Goal: Contribute content: Contribute content

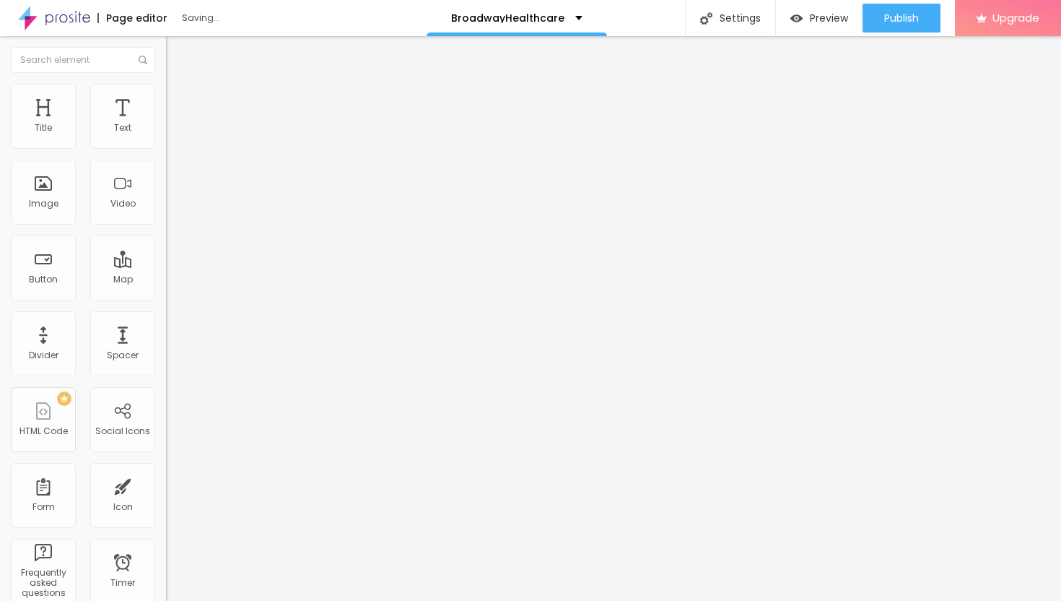
click at [166, 124] on span "Add image" at bounding box center [195, 118] width 59 height 12
click at [166, 94] on li "Style" at bounding box center [249, 91] width 166 height 14
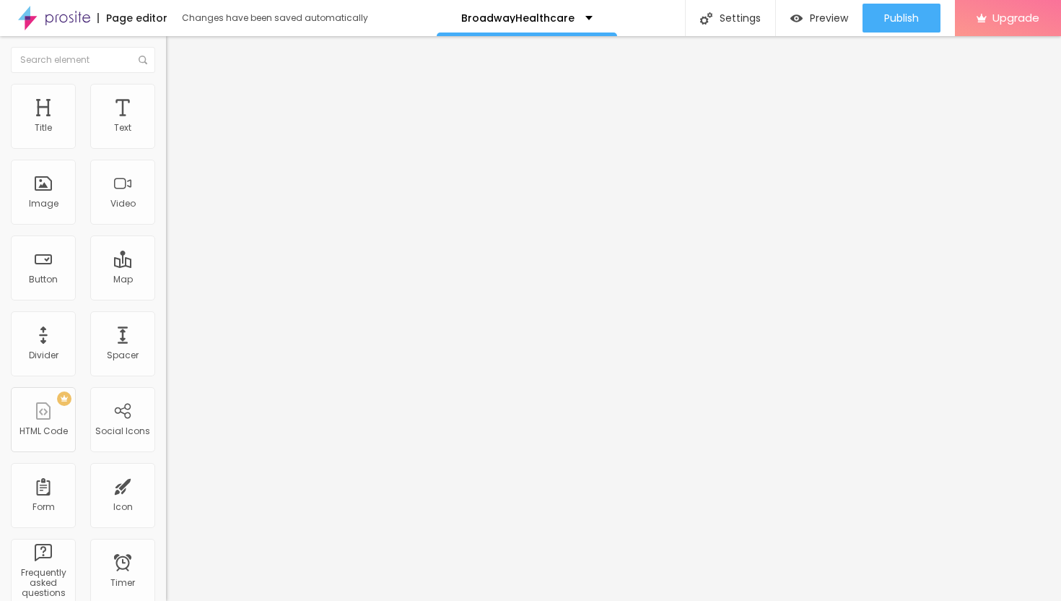
click at [166, 149] on div at bounding box center [249, 142] width 166 height 13
type input "25"
click at [166, 148] on input "range" at bounding box center [212, 142] width 93 height 12
type input "20"
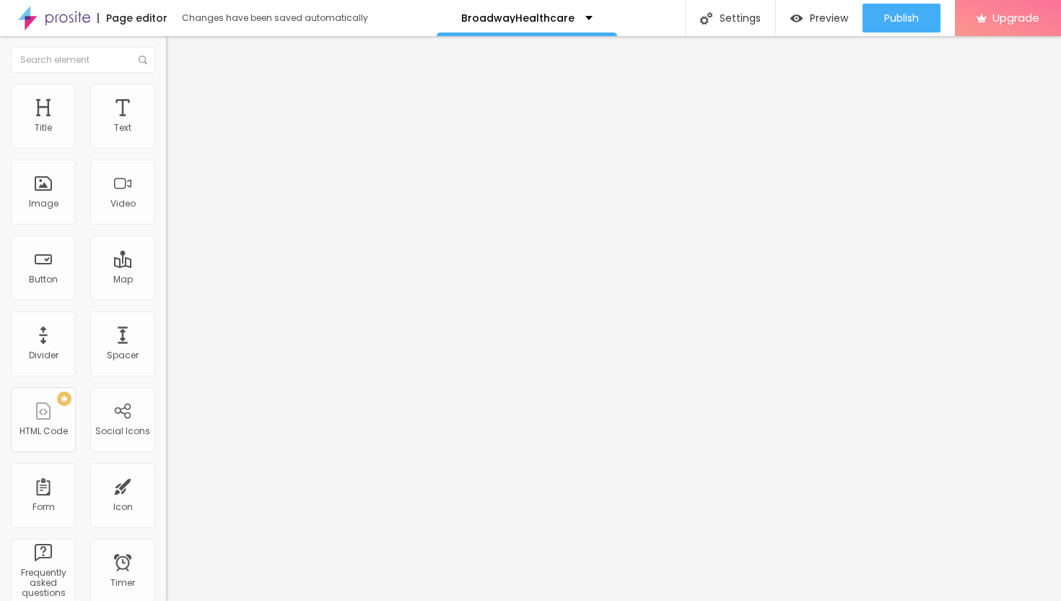
type input "20"
click at [166, 148] on input "range" at bounding box center [212, 142] width 93 height 12
type input "15"
click at [166, 148] on input "range" at bounding box center [212, 142] width 93 height 12
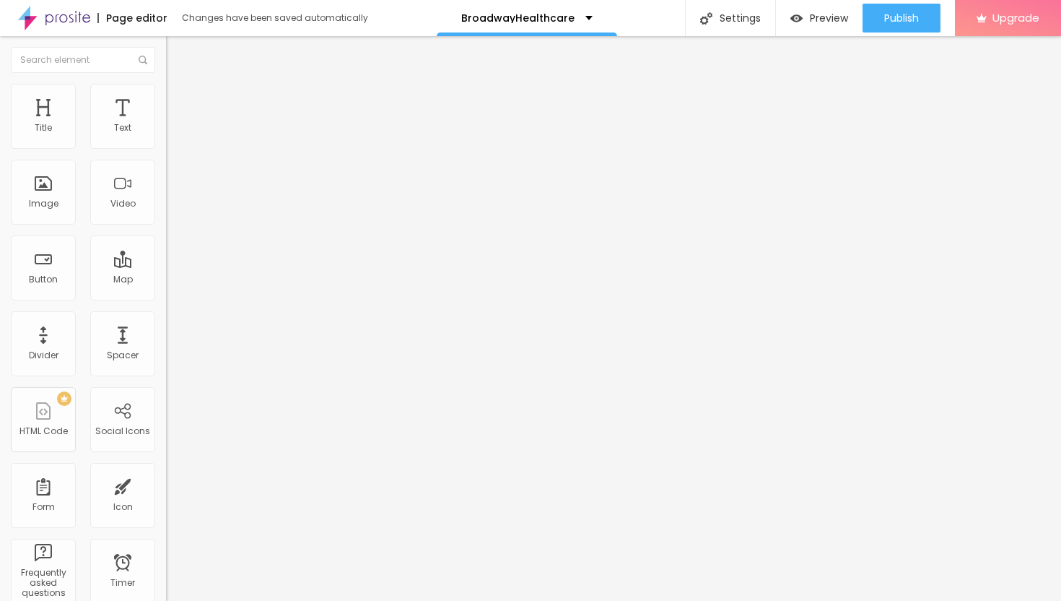
click at [166, 148] on input "range" at bounding box center [212, 142] width 93 height 12
type input "10"
type input "15"
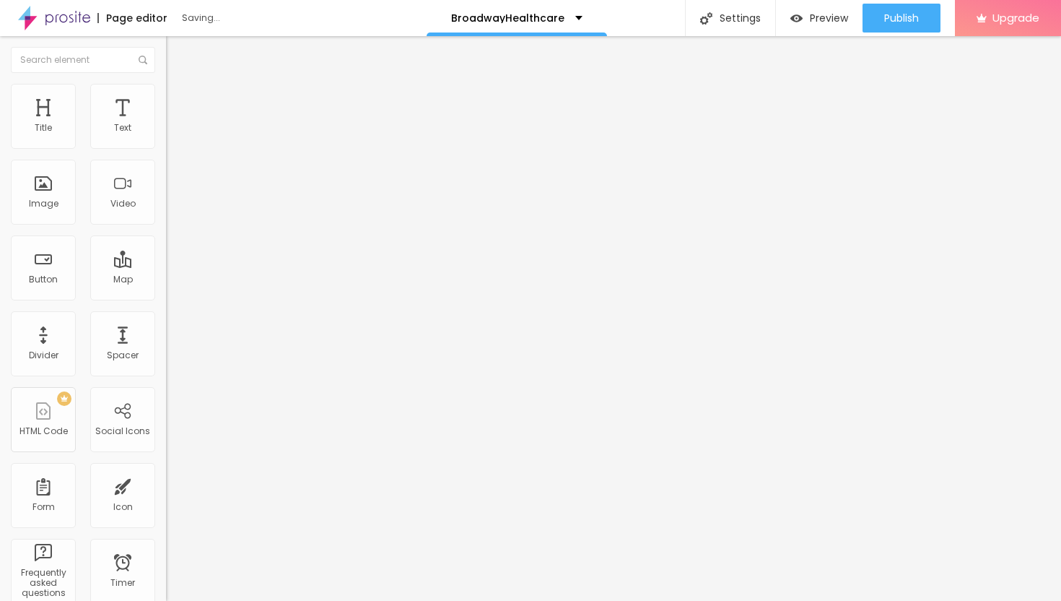
type input "15"
type input "10"
type input "15"
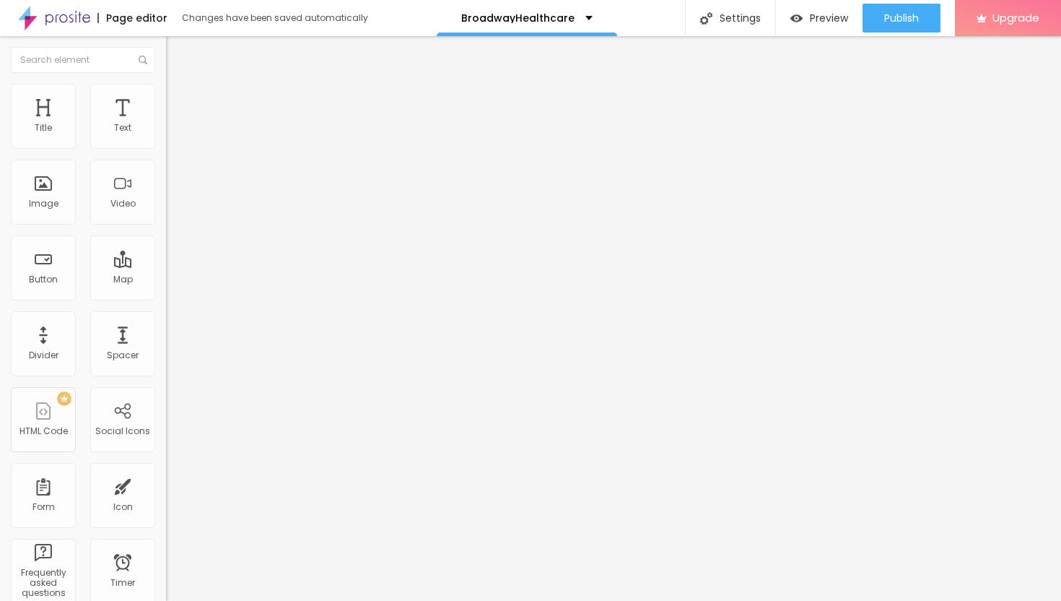
type input "10"
click at [166, 148] on input "range" at bounding box center [212, 142] width 93 height 12
click at [121, 121] on div "Text" at bounding box center [122, 116] width 65 height 65
click at [173, 133] on icon "button" at bounding box center [176, 130] width 6 height 6
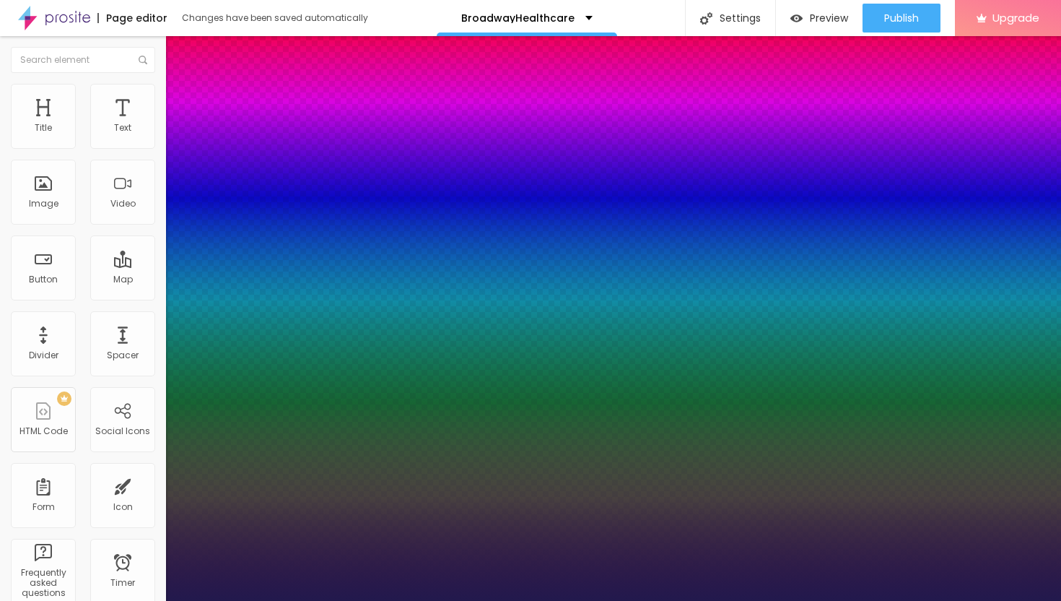
type input "1"
type input "17"
type input "1"
type input "18"
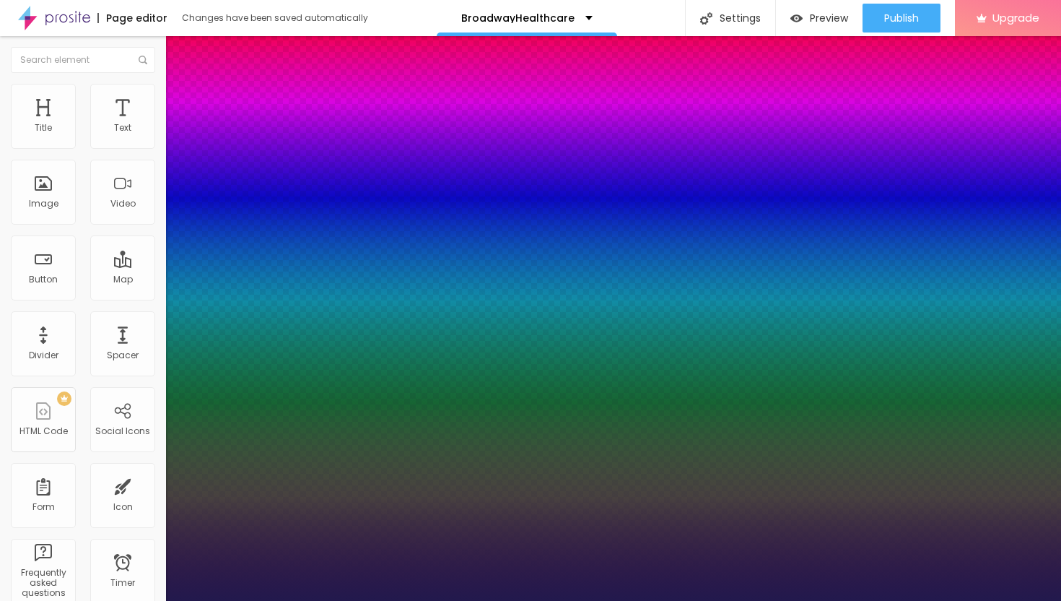
type input "18"
type input "1"
type input "20"
type input "1"
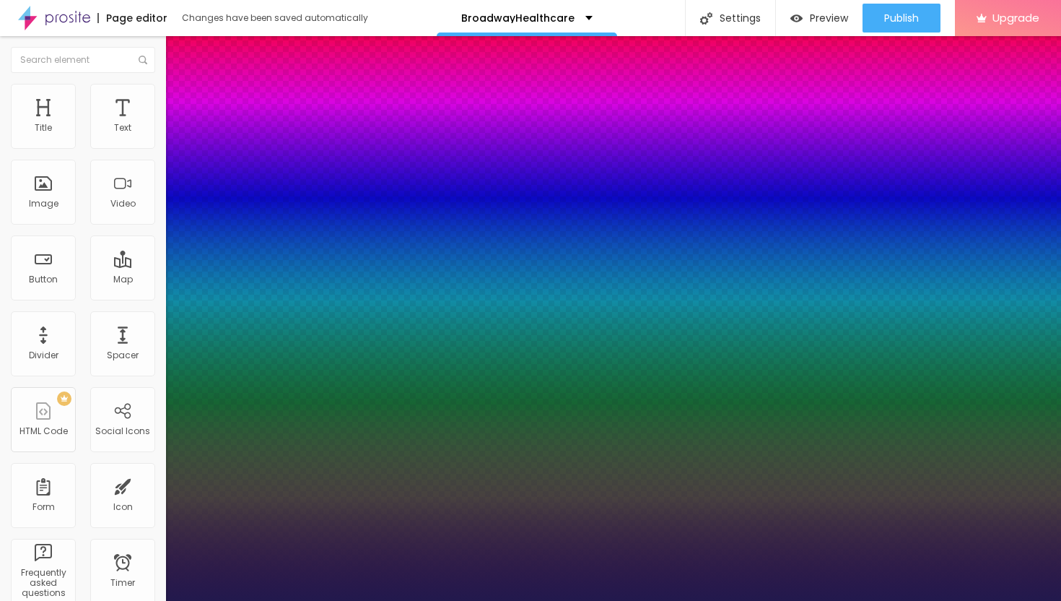
type input "21"
type input "1"
type input "23"
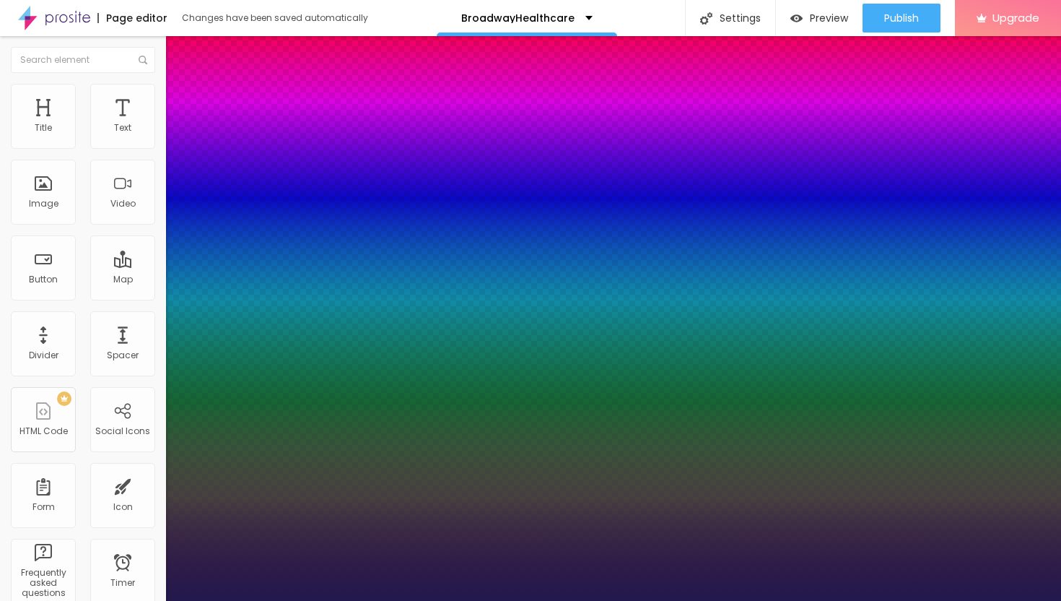
type input "1"
type input "24"
type input "1"
type input "25"
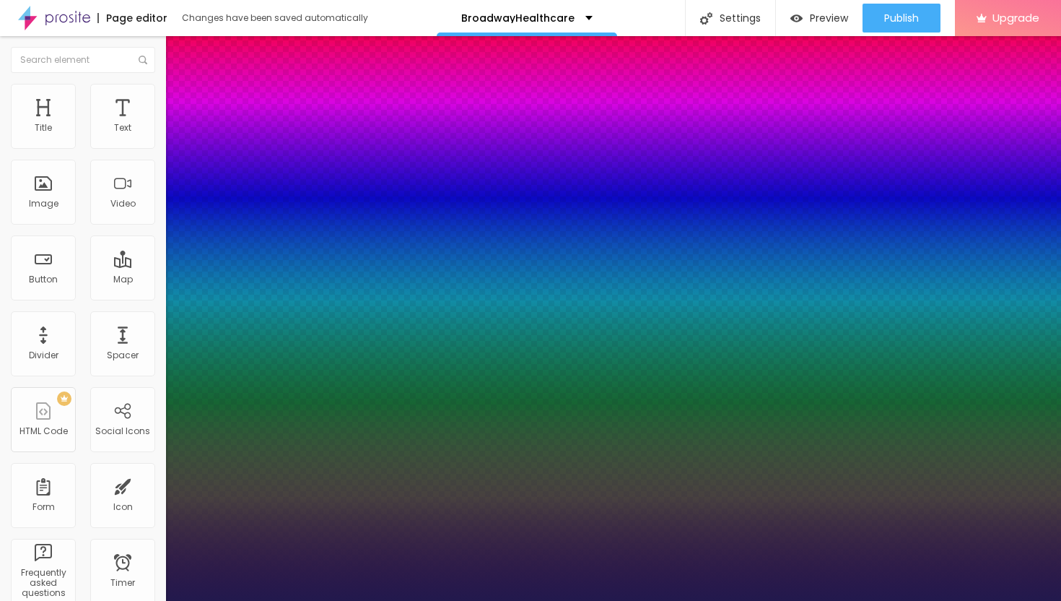
type input "25"
type input "1"
type input "26"
type input "1"
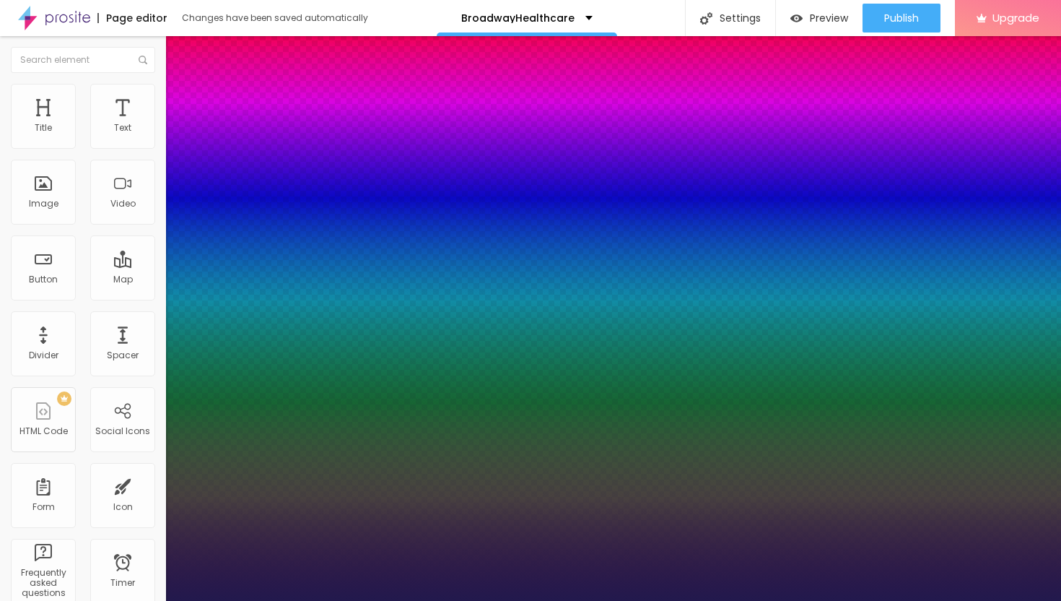
type input "27"
type input "1"
type input "28"
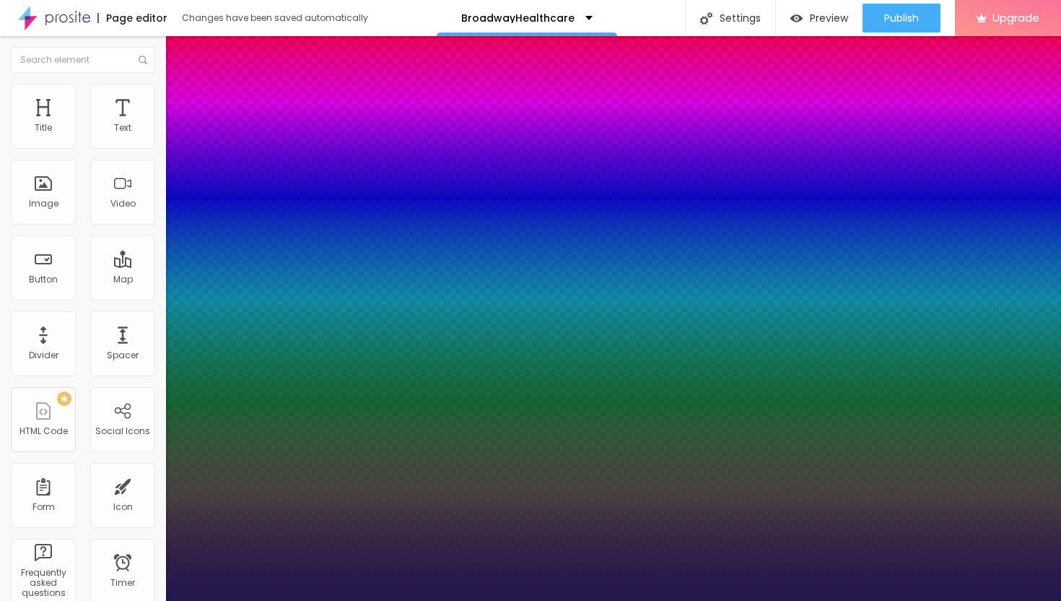
type input "1"
type input "27"
type input "1"
drag, startPoint x: 196, startPoint y: 243, endPoint x: 206, endPoint y: 243, distance: 10.8
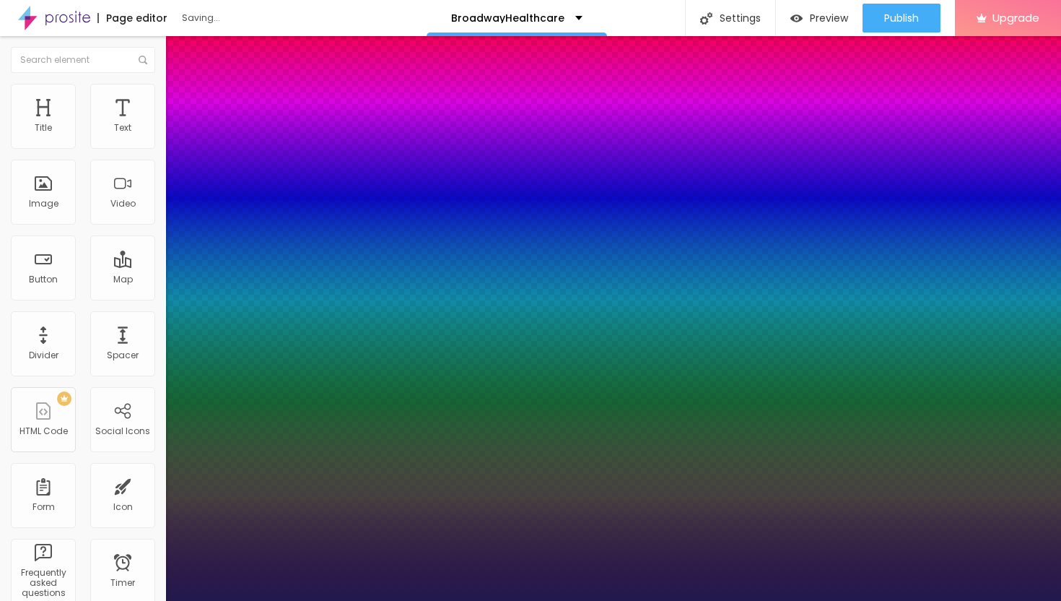
type input "27"
type input "1"
click at [547, 600] on div at bounding box center [530, 601] width 1061 height 0
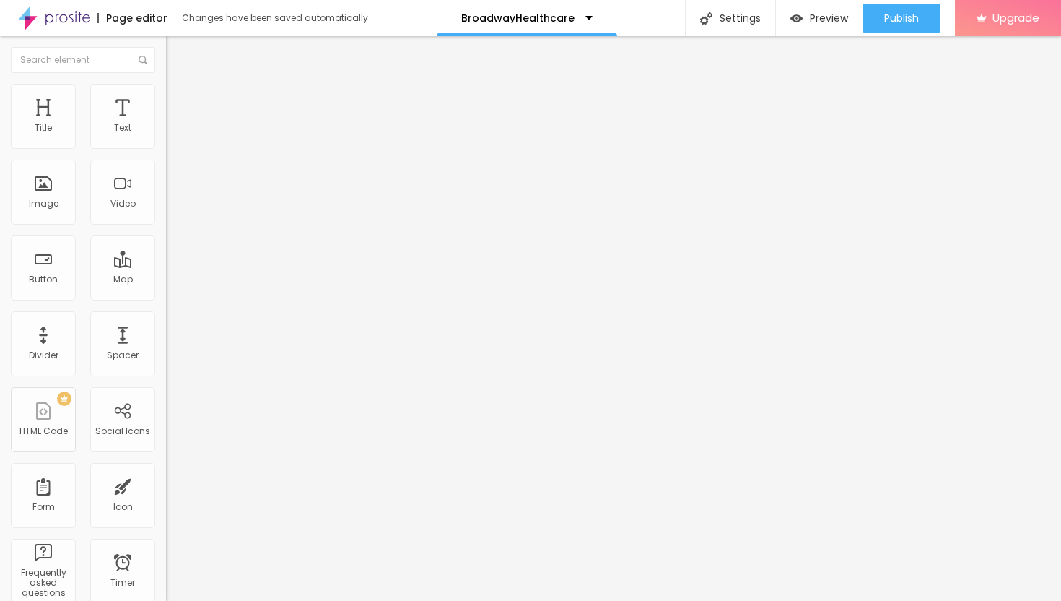
click at [177, 56] on div "Edit Text" at bounding box center [210, 53] width 66 height 12
click at [48, 269] on div "Button" at bounding box center [43, 267] width 65 height 65
drag, startPoint x: 65, startPoint y: 166, endPoint x: 4, endPoint y: 158, distance: 61.9
click at [166, 158] on div "Text Click me Align Size Default Small Default Big Link URL https:// Open in ne…" at bounding box center [249, 218] width 166 height 210
paste input "→ VIEW DOCUMENT HERE"
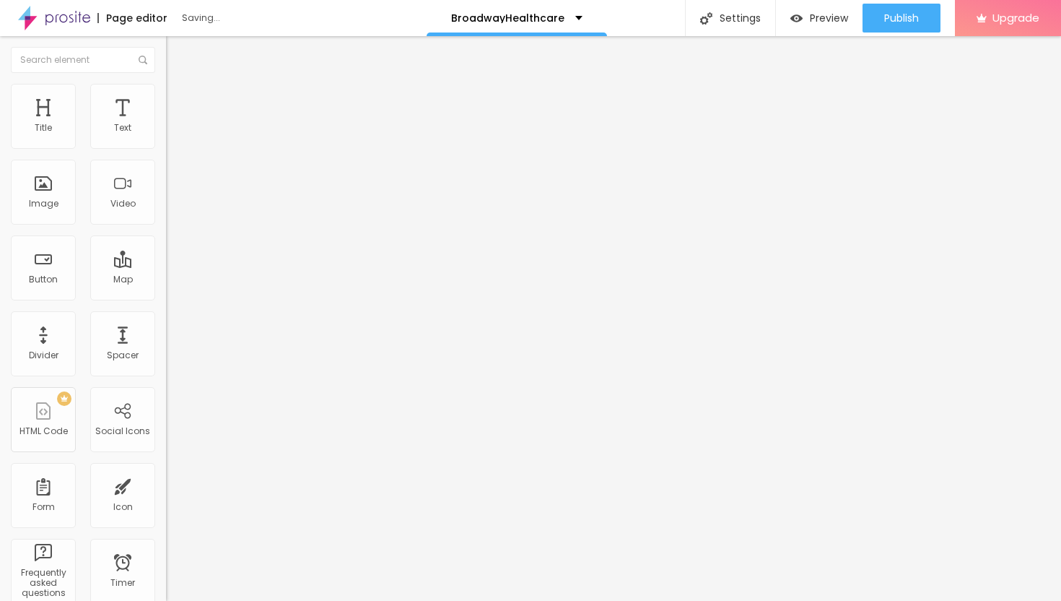
type input "→ VIEW DOCUMENT HERE"
drag, startPoint x: 64, startPoint y: 300, endPoint x: 0, endPoint y: 293, distance: 64.7
click at [166, 295] on div "Text → VIEW DOCUMENT HERE Align Size Default Small Default Big Link URL https:/…" at bounding box center [249, 218] width 166 height 210
paste input "[URL][DOMAIN_NAME]"
type input "[URL][DOMAIN_NAME]"
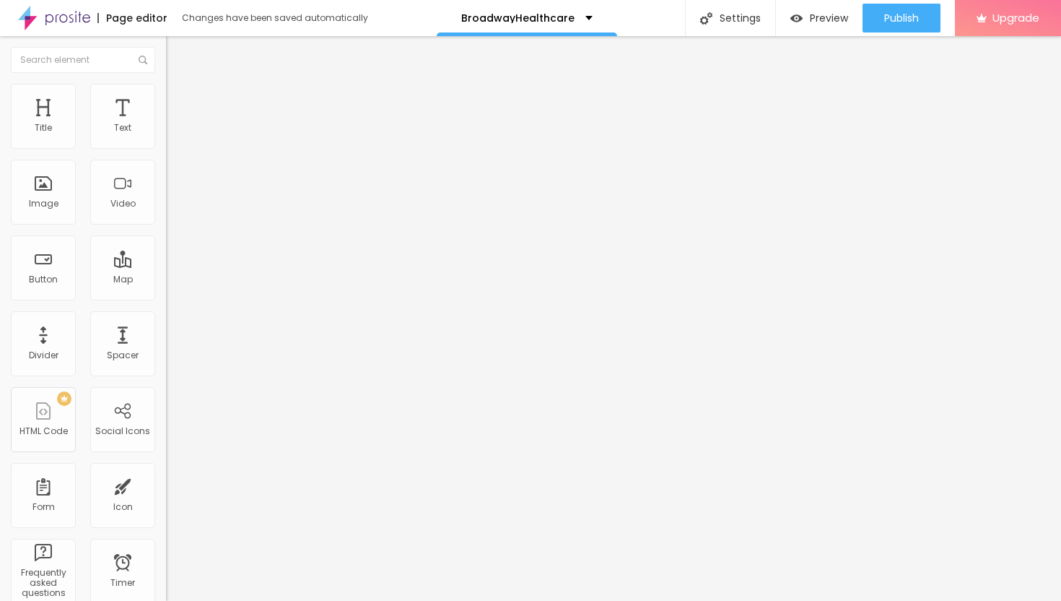
click at [166, 316] on div at bounding box center [249, 316] width 166 height 0
click at [896, 18] on span "Publish" at bounding box center [901, 18] width 35 height 12
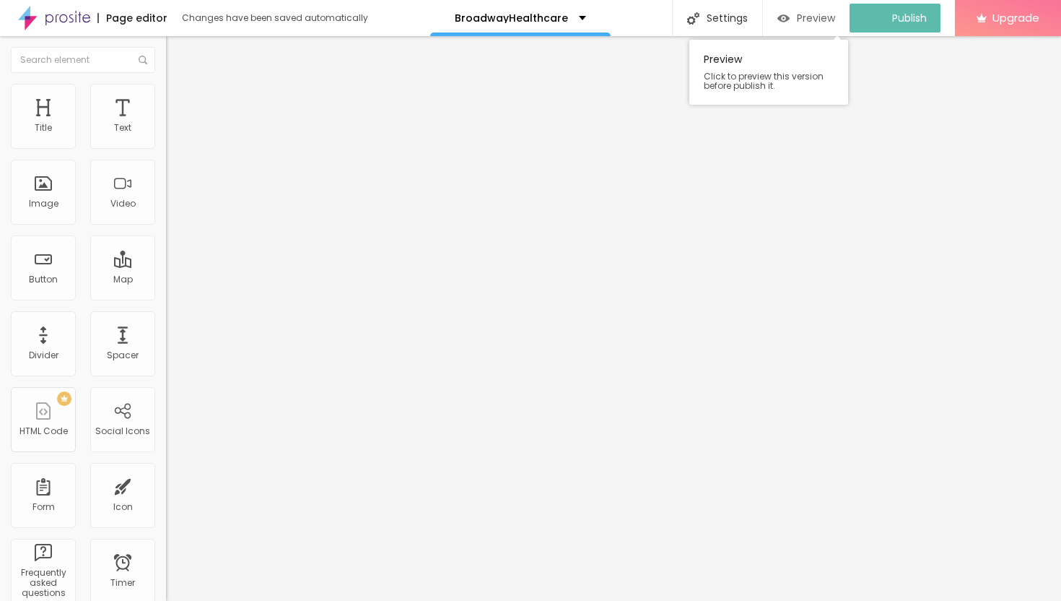
click at [821, 21] on span "Preview" at bounding box center [816, 18] width 38 height 12
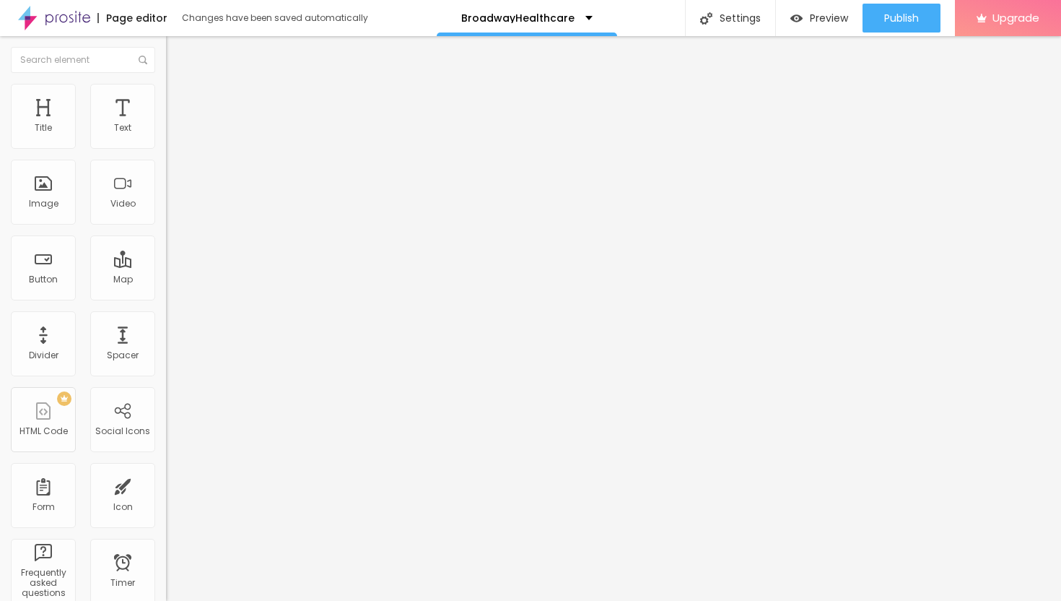
click at [179, 100] on span "Style" at bounding box center [189, 93] width 21 height 12
type input "15"
type input "10"
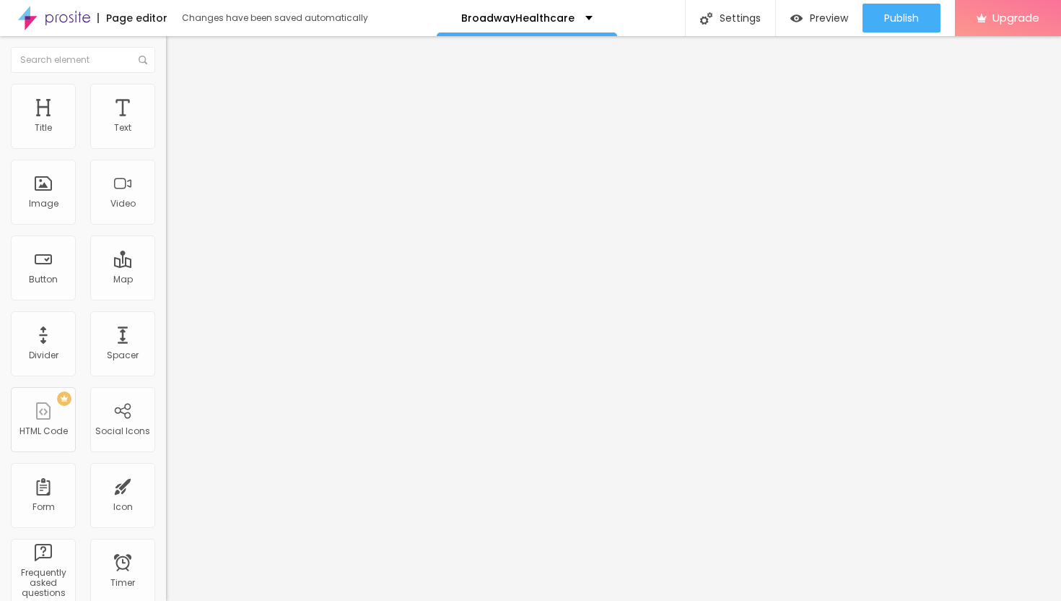
click at [166, 148] on input "range" at bounding box center [212, 142] width 93 height 12
click at [179, 102] on span "Advanced" at bounding box center [202, 108] width 47 height 12
type input "11"
type input "12"
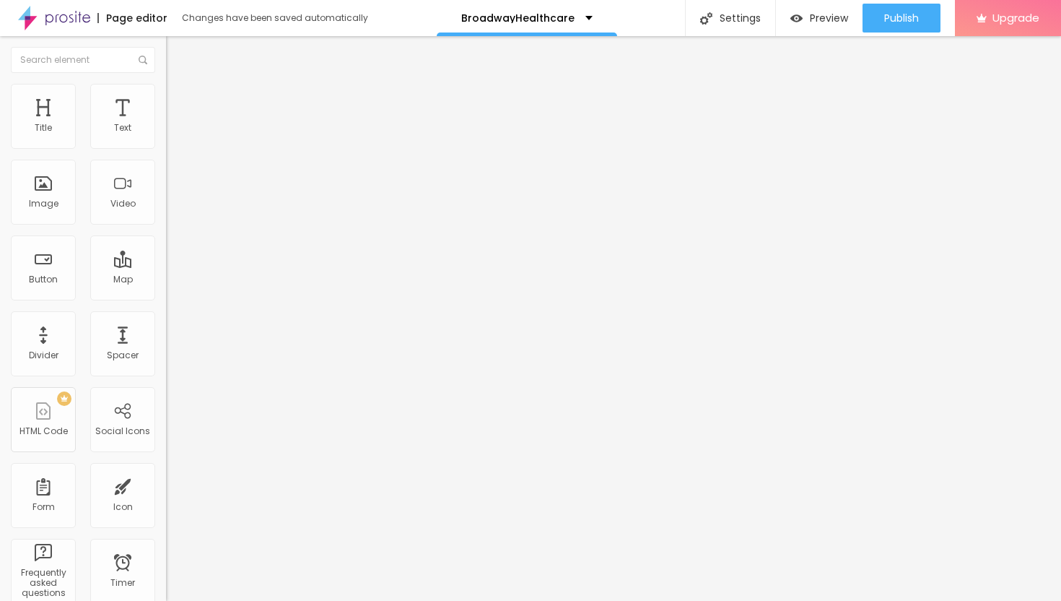
type input "12"
type input "13"
type input "14"
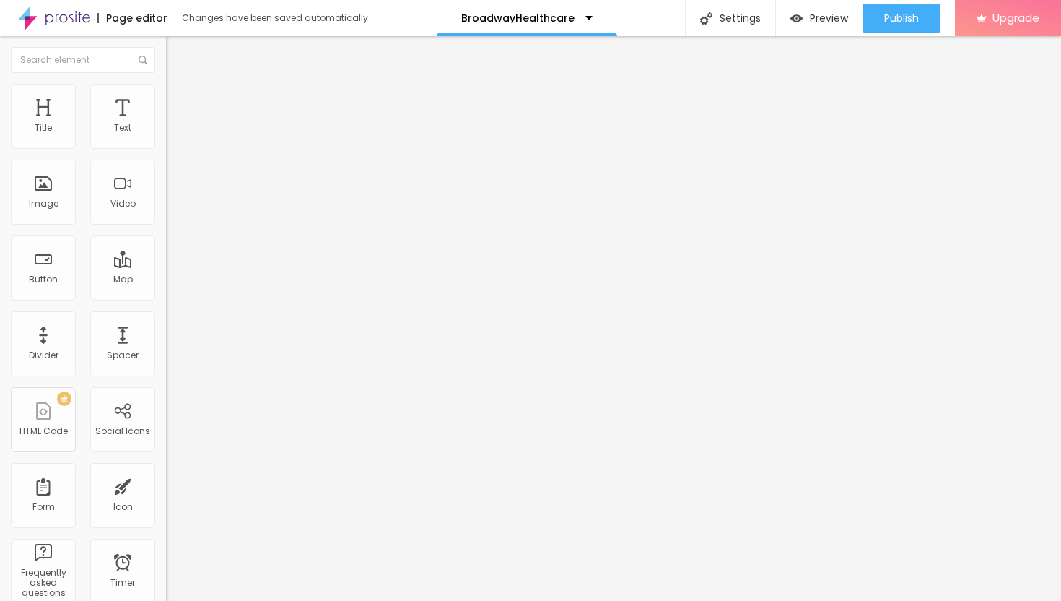
type input "15"
type input "16"
type input "17"
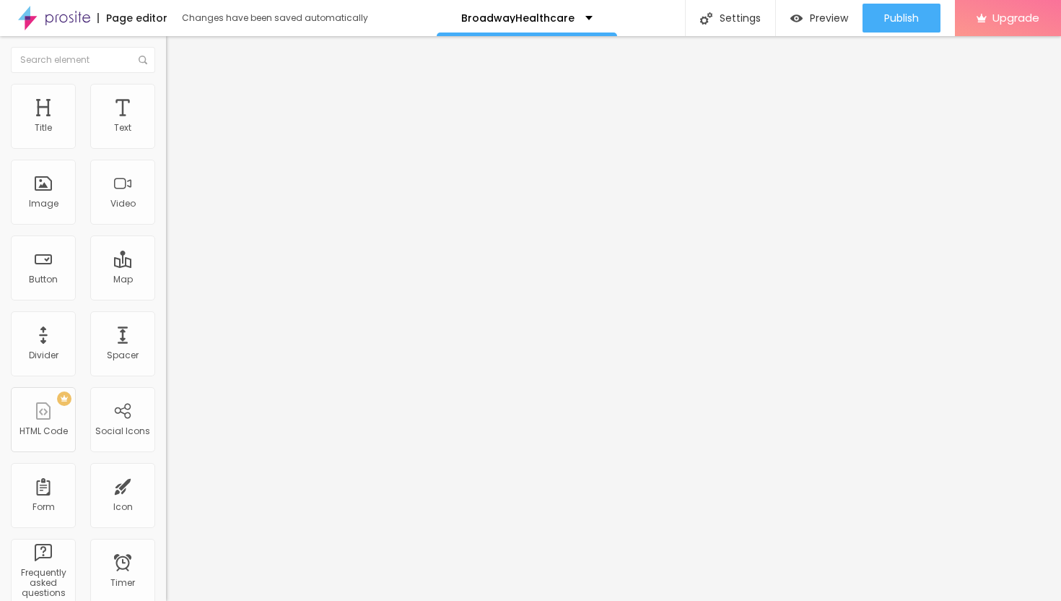
type input "17"
type input "18"
type input "19"
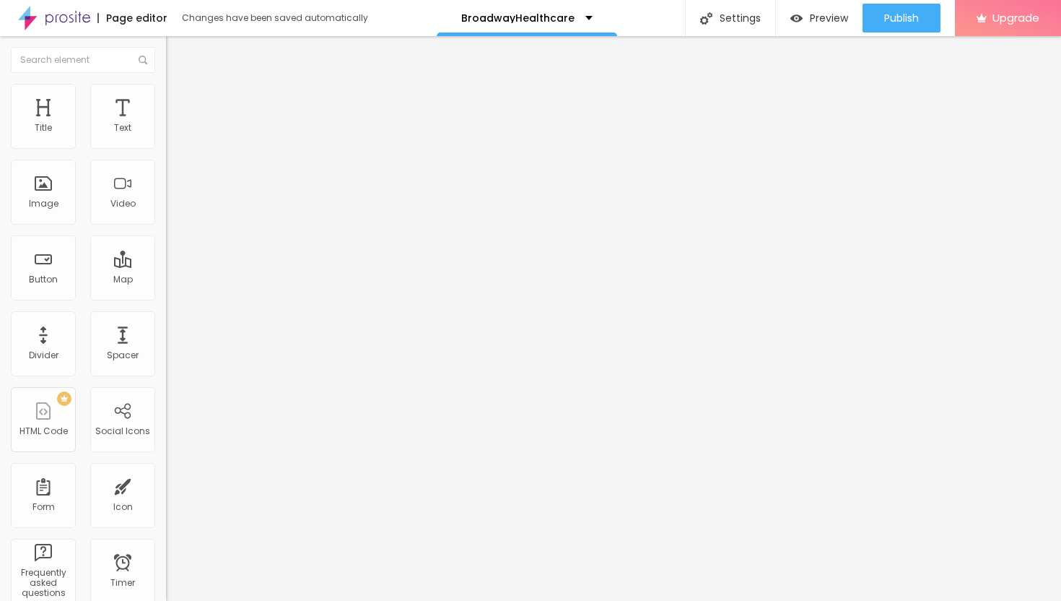
type input "20"
type input "21"
type input "22"
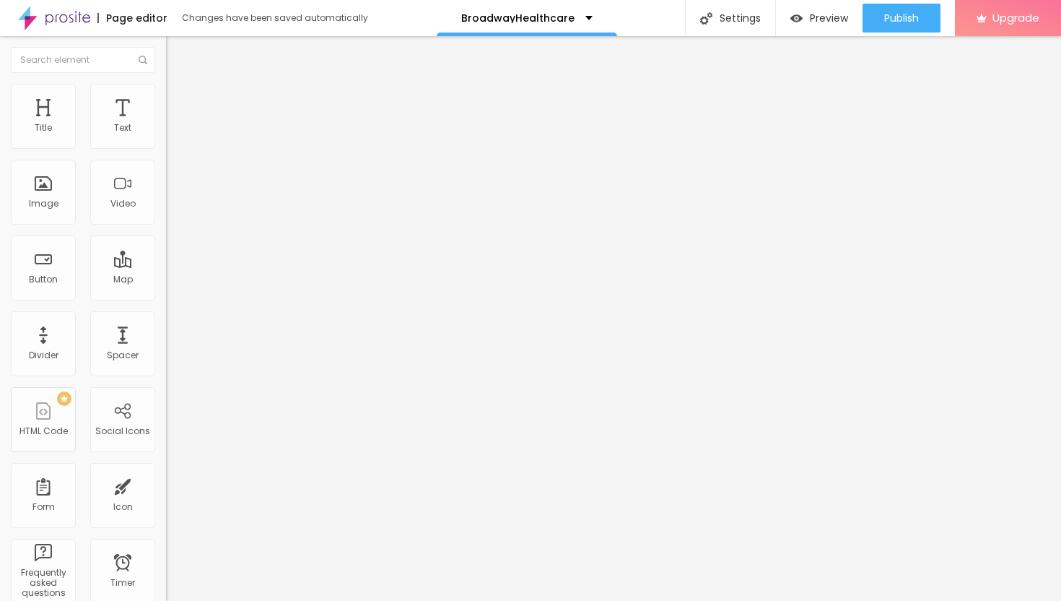
type input "22"
type input "23"
type input "24"
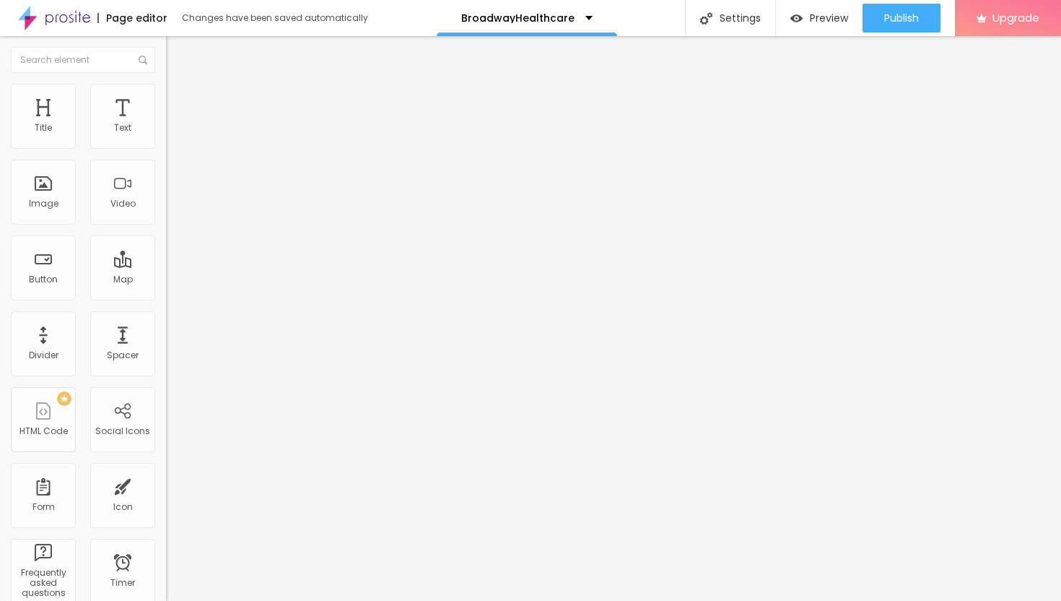
type input "25"
type input "26"
type input "27"
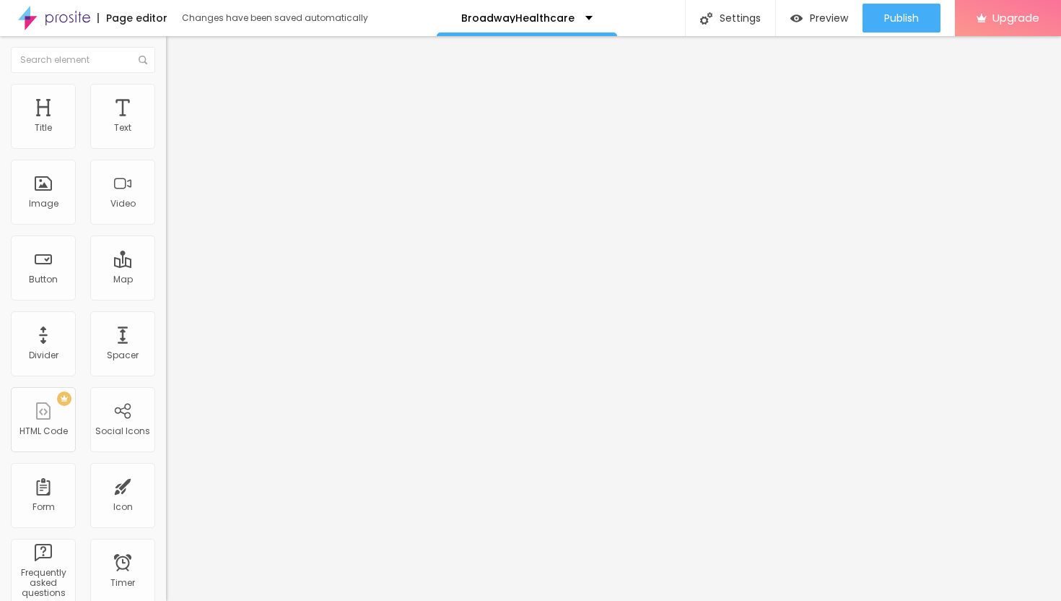
type input "27"
type input "28"
drag, startPoint x: 43, startPoint y: 168, endPoint x: 58, endPoint y: 173, distance: 16.0
click at [166, 484] on input "range" at bounding box center [212, 490] width 93 height 12
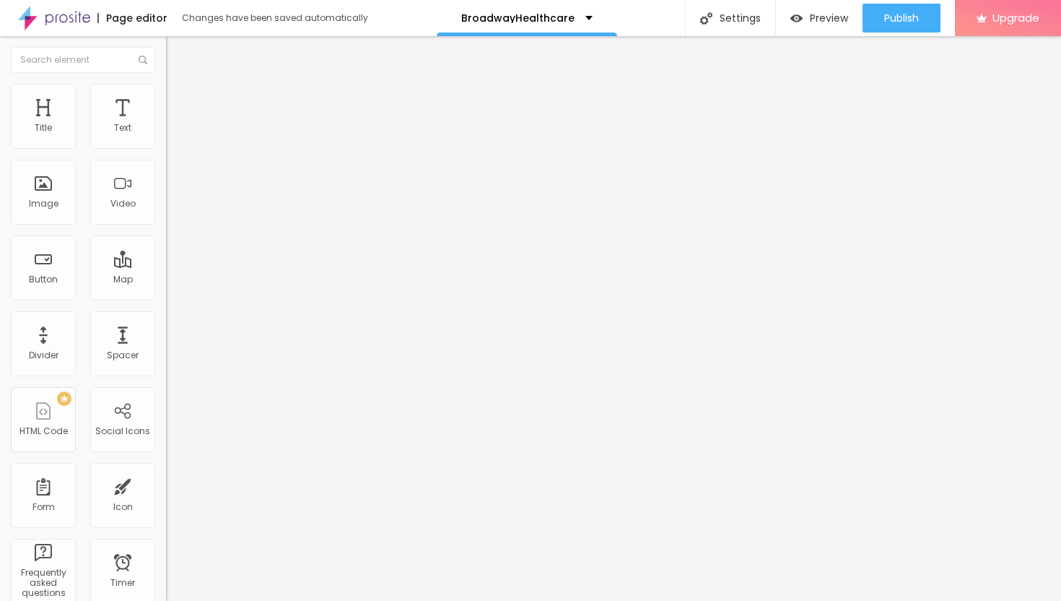
type input "31"
type input "30"
type input "29"
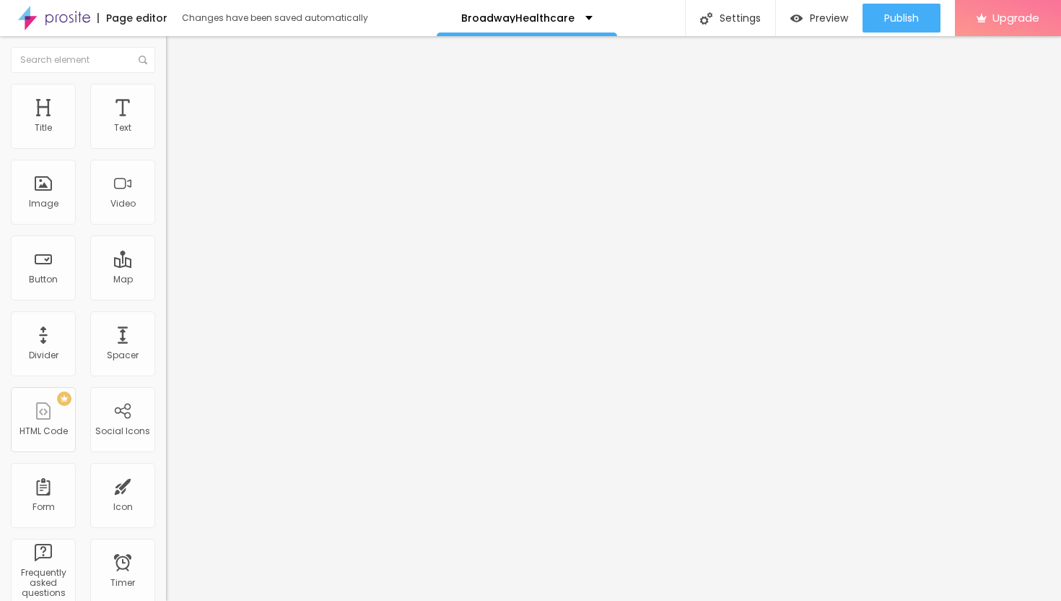
type input "29"
type input "28"
type input "27"
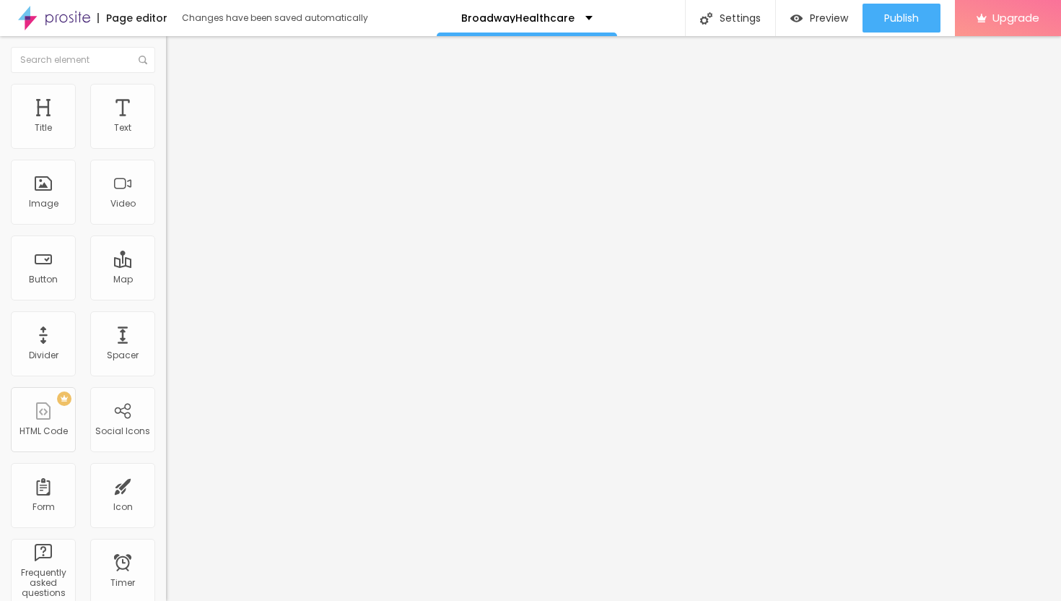
type input "26"
type input "25"
type input "24"
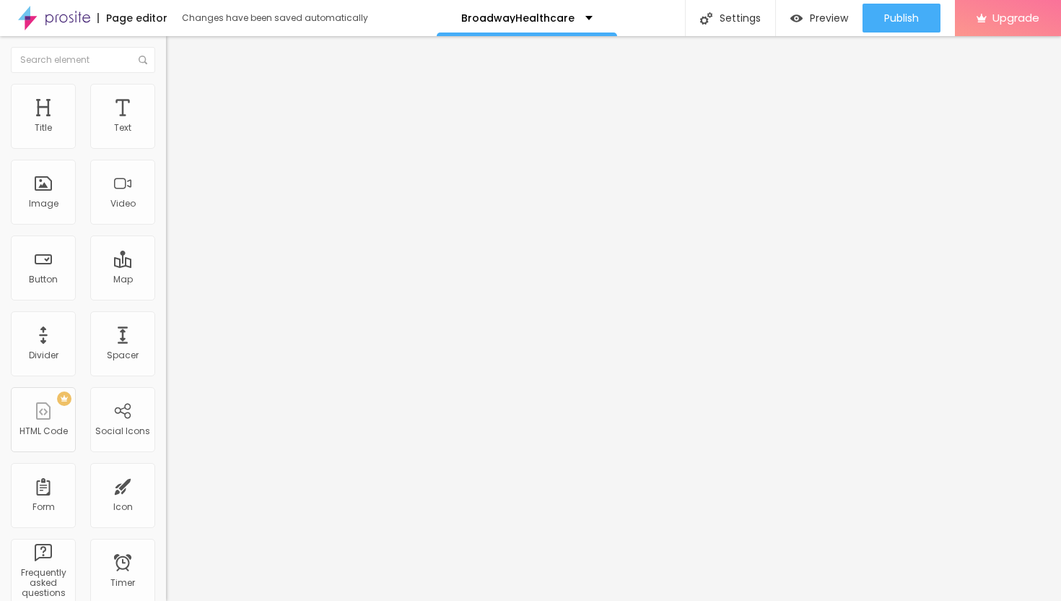
type input "24"
type input "23"
type input "22"
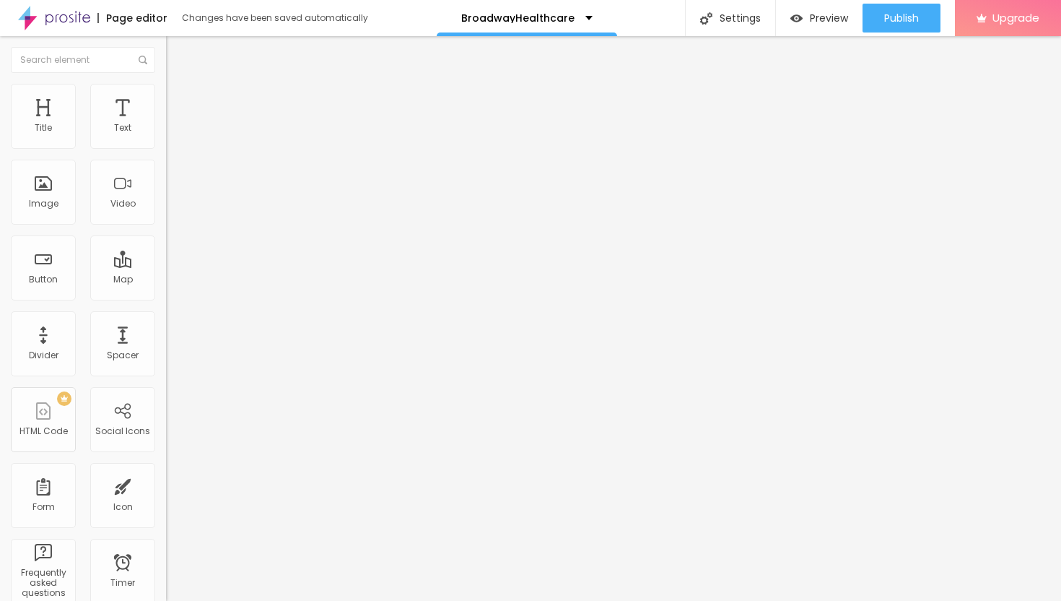
drag, startPoint x: 61, startPoint y: 169, endPoint x: 53, endPoint y: 169, distance: 7.9
type input "22"
click at [166, 484] on input "range" at bounding box center [212, 490] width 93 height 12
click at [890, 22] on span "Publish" at bounding box center [901, 18] width 35 height 12
click at [179, 97] on span "Style" at bounding box center [189, 93] width 21 height 12
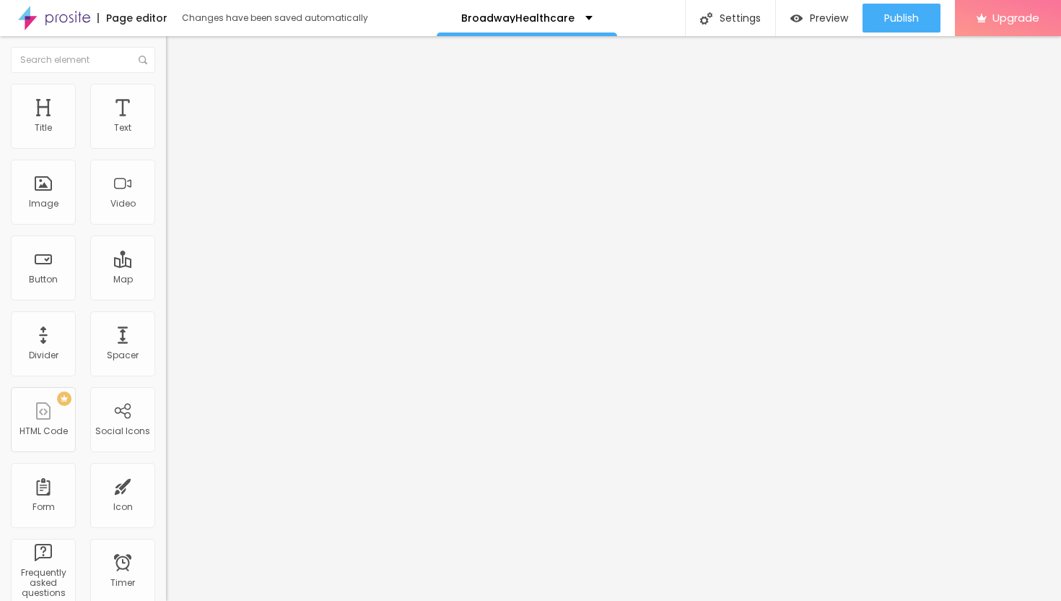
type input "15"
click at [166, 148] on input "range" at bounding box center [212, 142] width 93 height 12
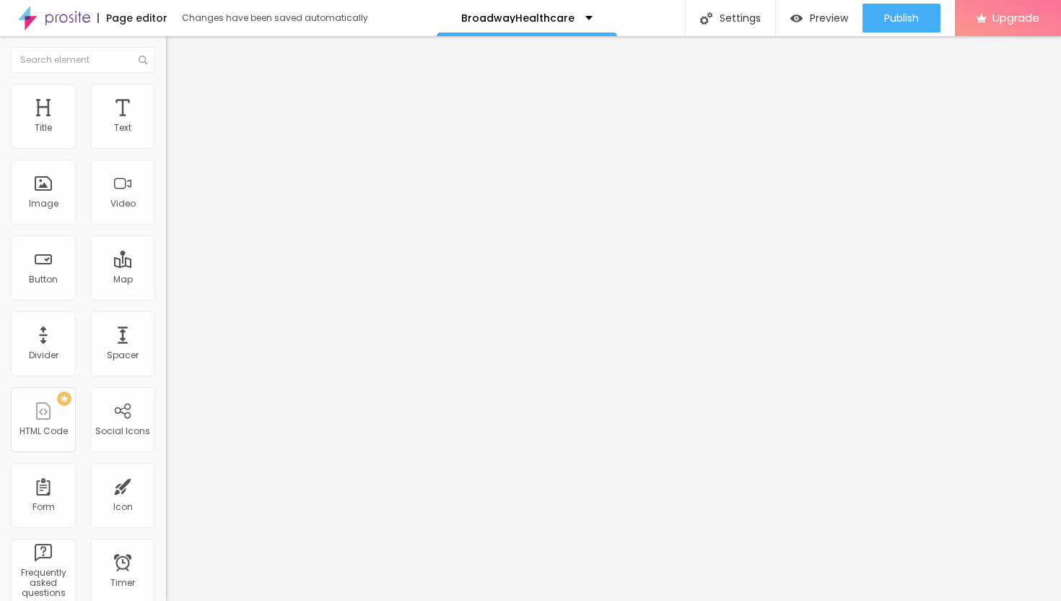
type input "10"
type input "15"
click at [166, 148] on input "range" at bounding box center [212, 142] width 93 height 12
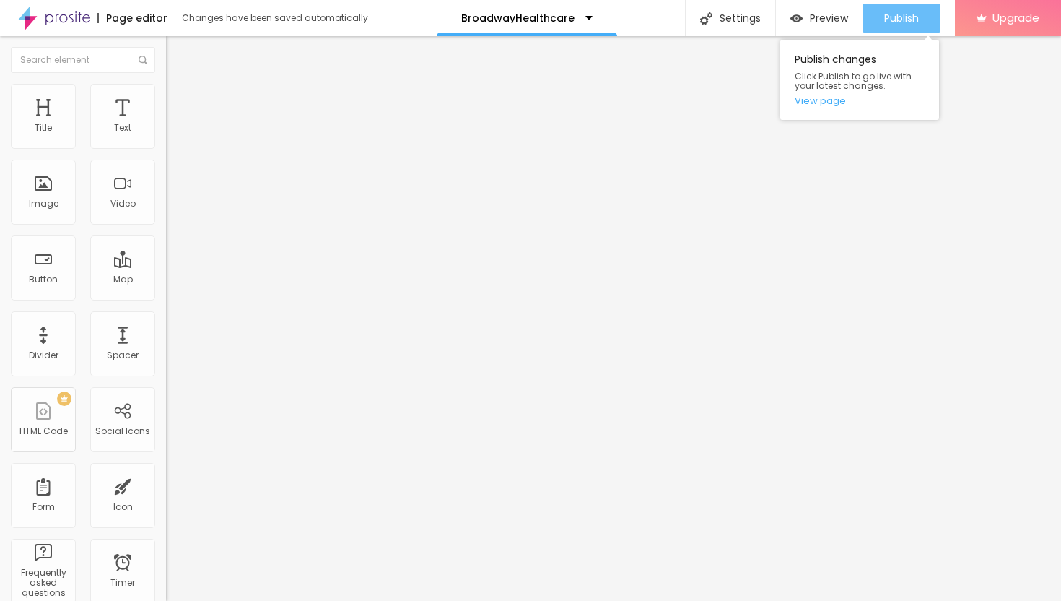
click at [904, 27] on div "Publish" at bounding box center [901, 18] width 35 height 29
click at [166, 93] on li "Style" at bounding box center [249, 91] width 166 height 14
type input "10"
click at [166, 148] on input "range" at bounding box center [212, 142] width 93 height 12
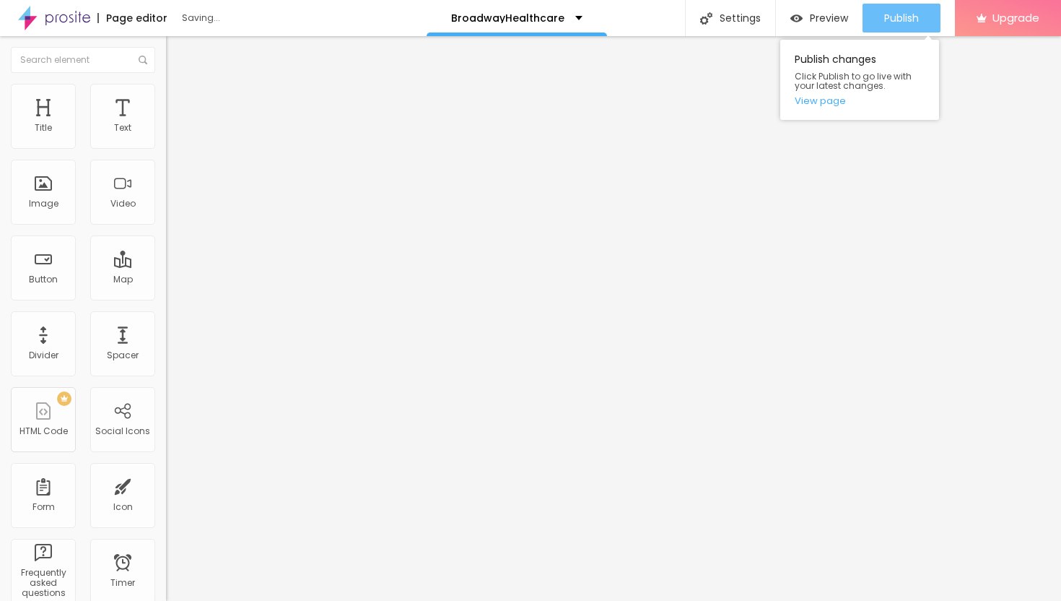
click at [903, 20] on span "Publish" at bounding box center [901, 18] width 35 height 12
